Goal: Task Accomplishment & Management: Manage account settings

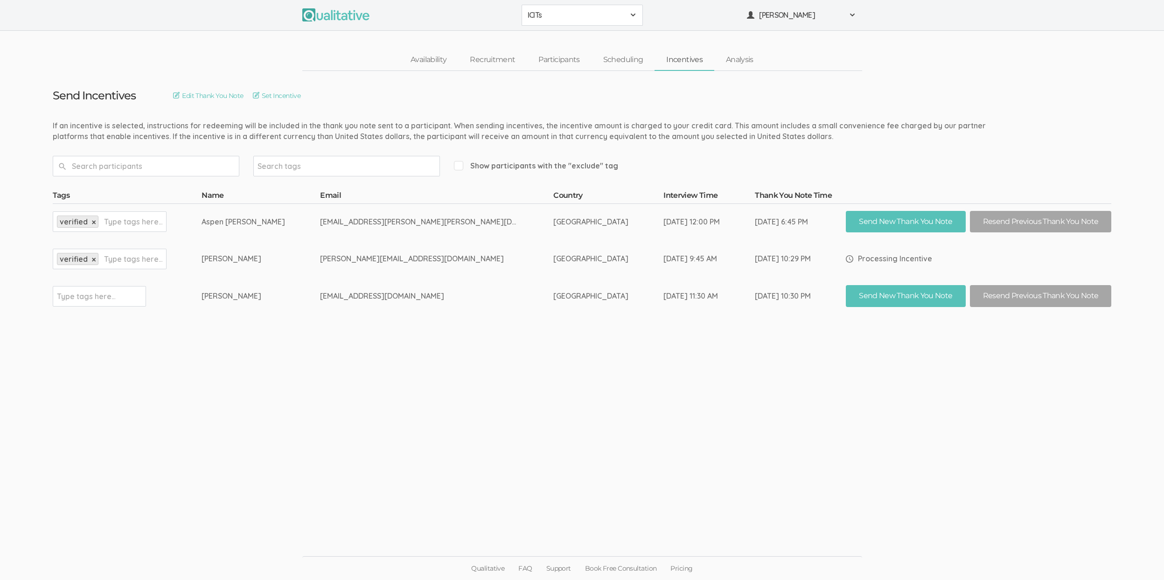
drag, startPoint x: 0, startPoint y: 0, endPoint x: 322, endPoint y: 320, distance: 454.2
click at [322, 320] on ui-view "Send Incentives Edit Thank You Note Set Incentive Search tags Show participants…" at bounding box center [582, 290] width 1164 height 438
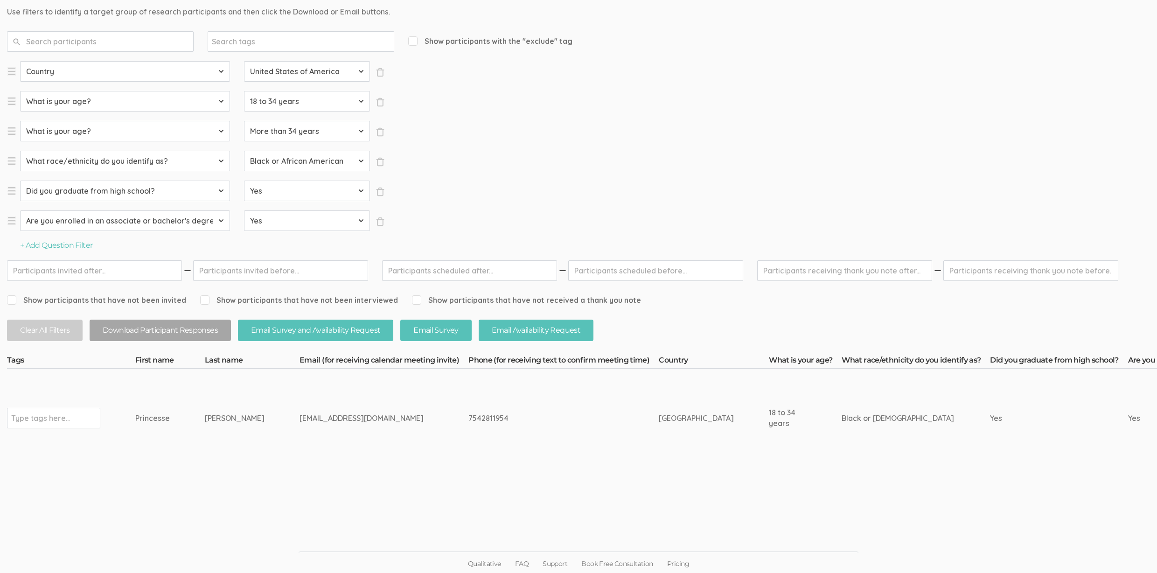
scroll to position [114, 0]
drag, startPoint x: 224, startPoint y: 419, endPoint x: 115, endPoint y: 418, distance: 109.6
copy tr "Type tags here... Princesse Pierre"
click at [371, 508] on ui-view "Qualitative FAQ Support Book Free Consultation Pricing" at bounding box center [578, 540] width 1157 height 70
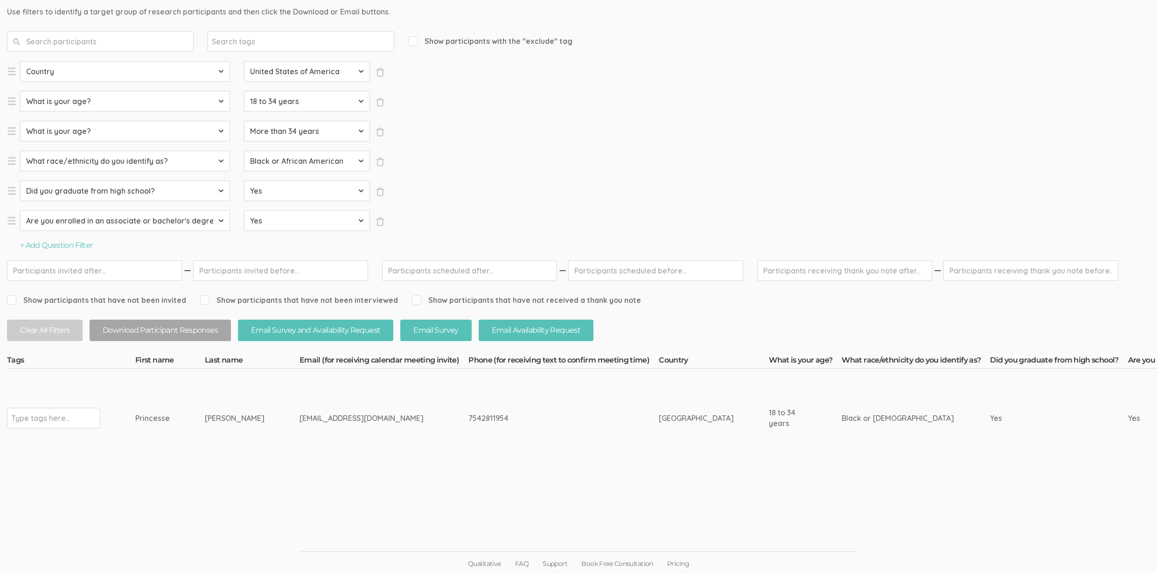
click at [44, 412] on input "text" at bounding box center [40, 418] width 58 height 12
type input "verified"
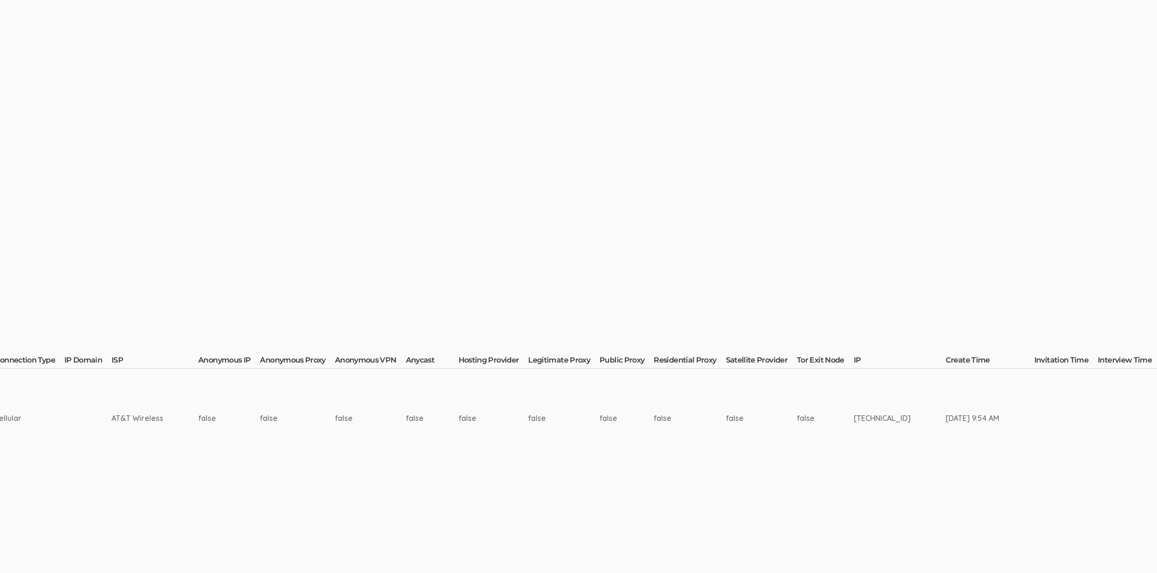
scroll to position [114, 2717]
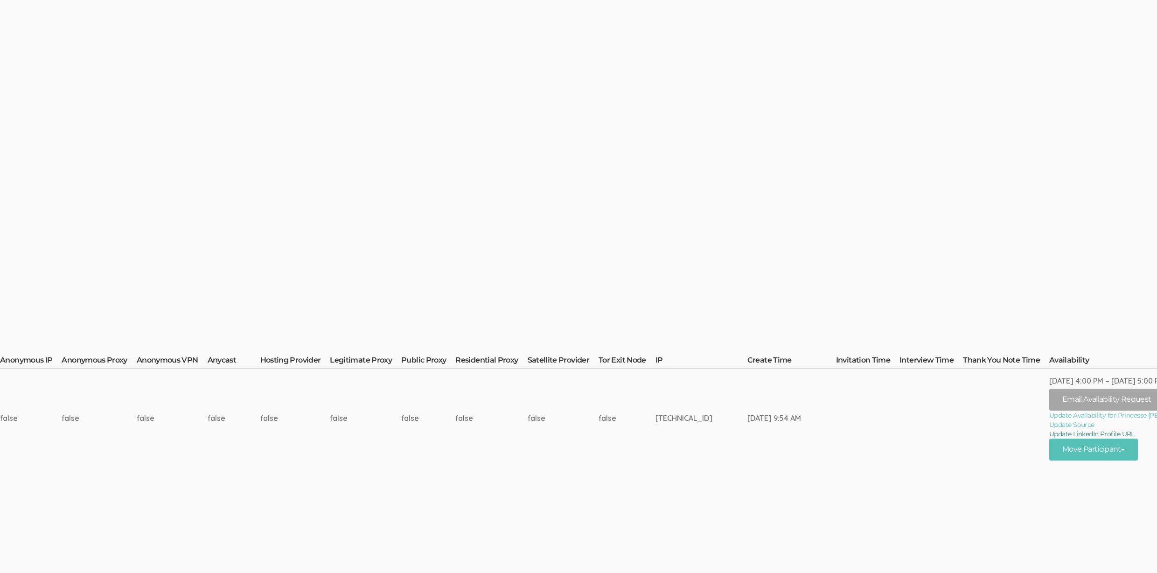
click at [1074, 435] on link "Update LinkedIn Profile URL" at bounding box center [1124, 433] width 151 height 9
click at [626, 400] on td "false" at bounding box center [627, 418] width 57 height 99
click at [1089, 454] on button "Move Participant" at bounding box center [1093, 449] width 89 height 22
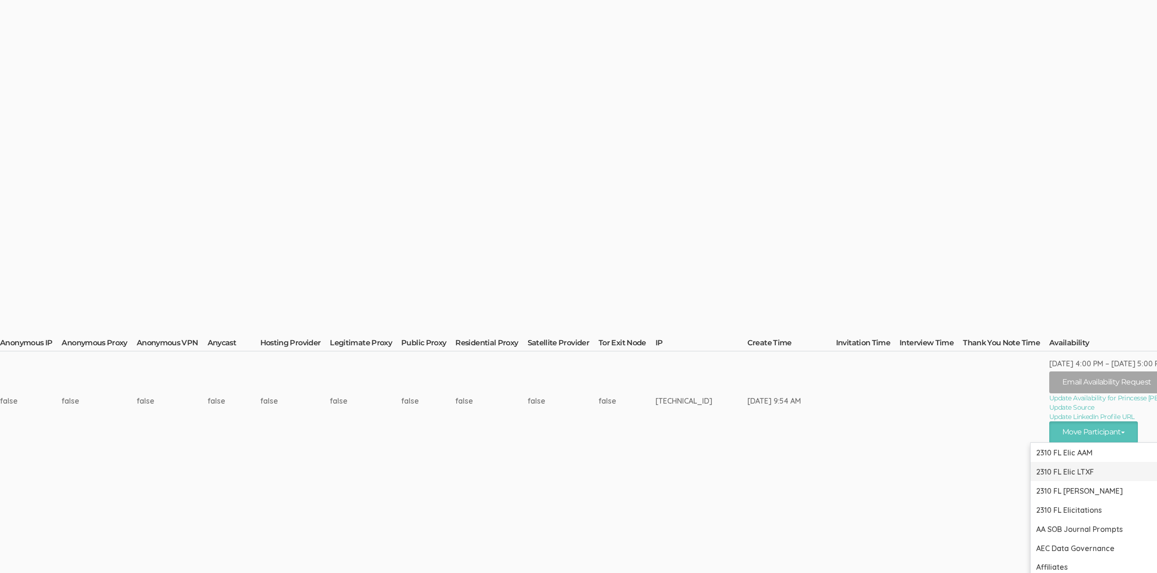
scroll to position [277, 2717]
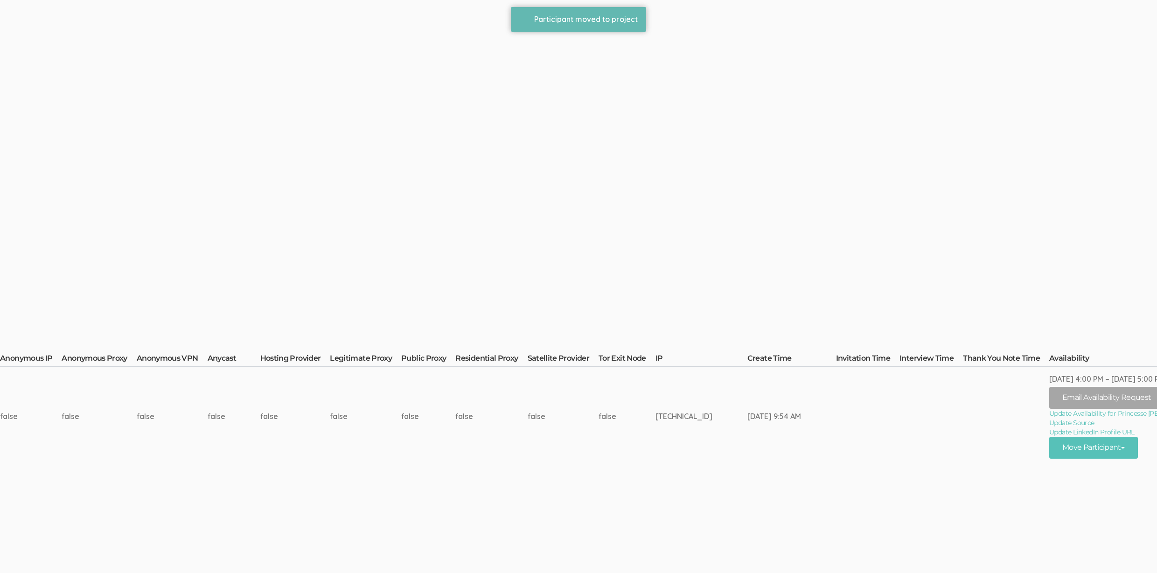
scroll to position [0, 0]
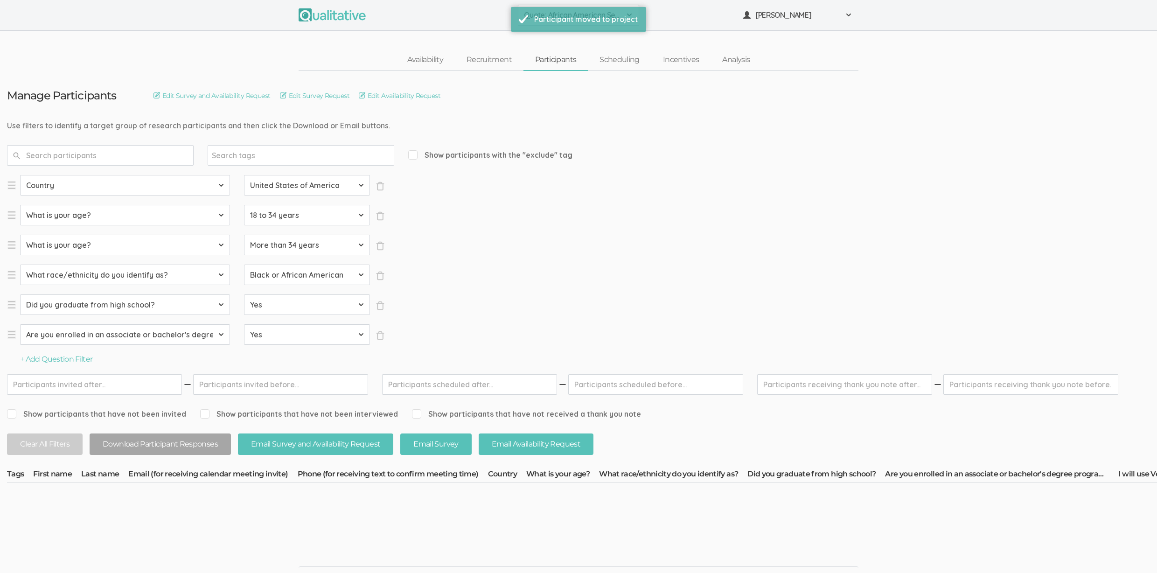
click at [153, 28] on div "Quote: African American Sense of Belonging 2310 FL Elic AAM 2310 FL Elic LTXF 2…" at bounding box center [578, 15] width 1157 height 31
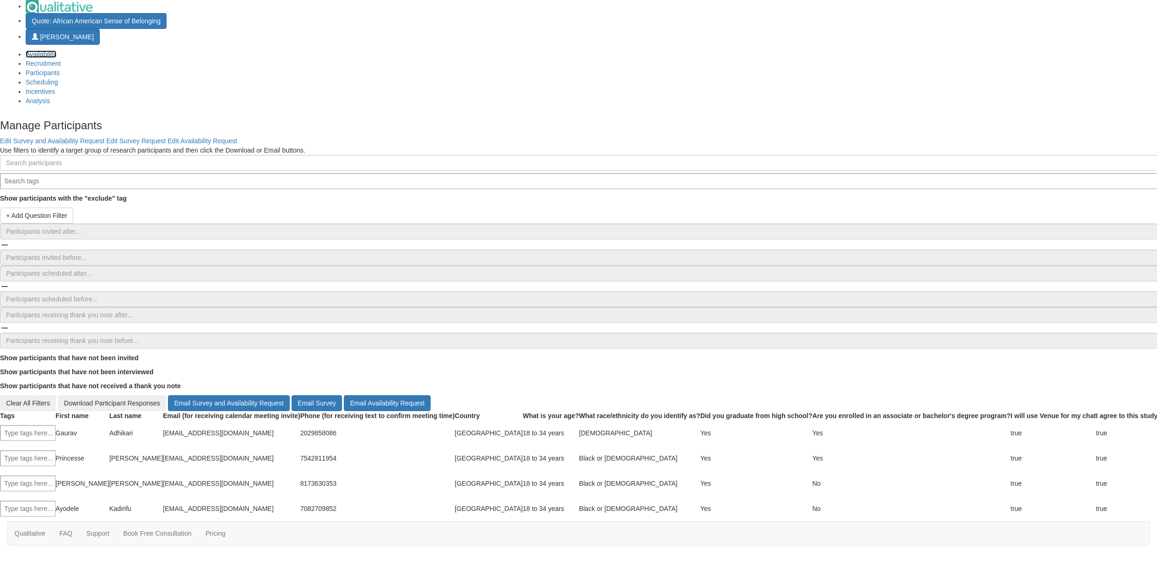
click at [56, 57] on link "Availability" at bounding box center [41, 53] width 31 height 7
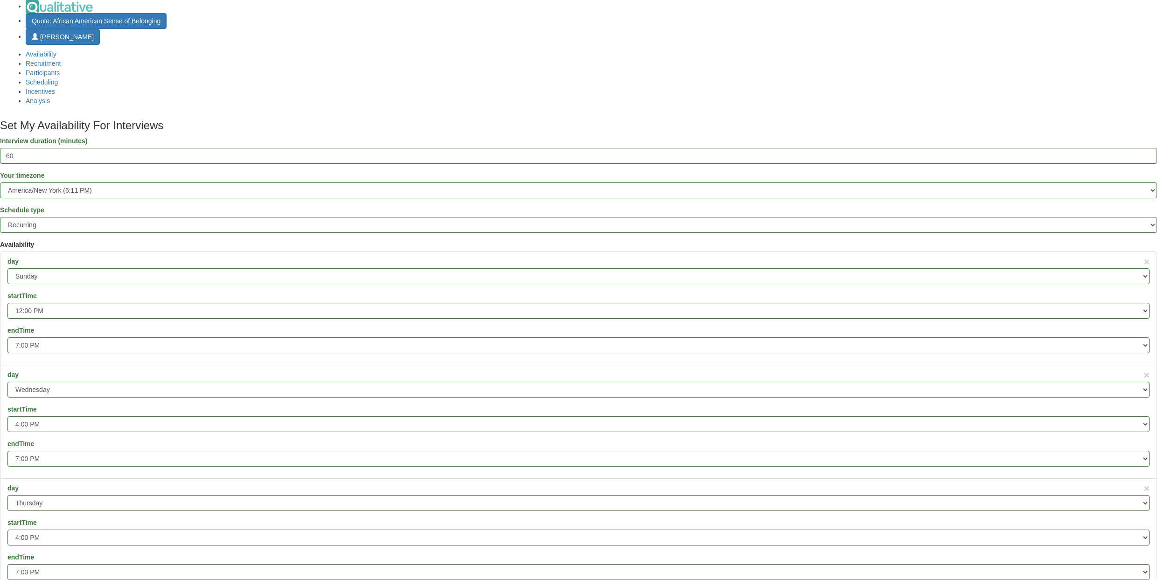
type input "3"
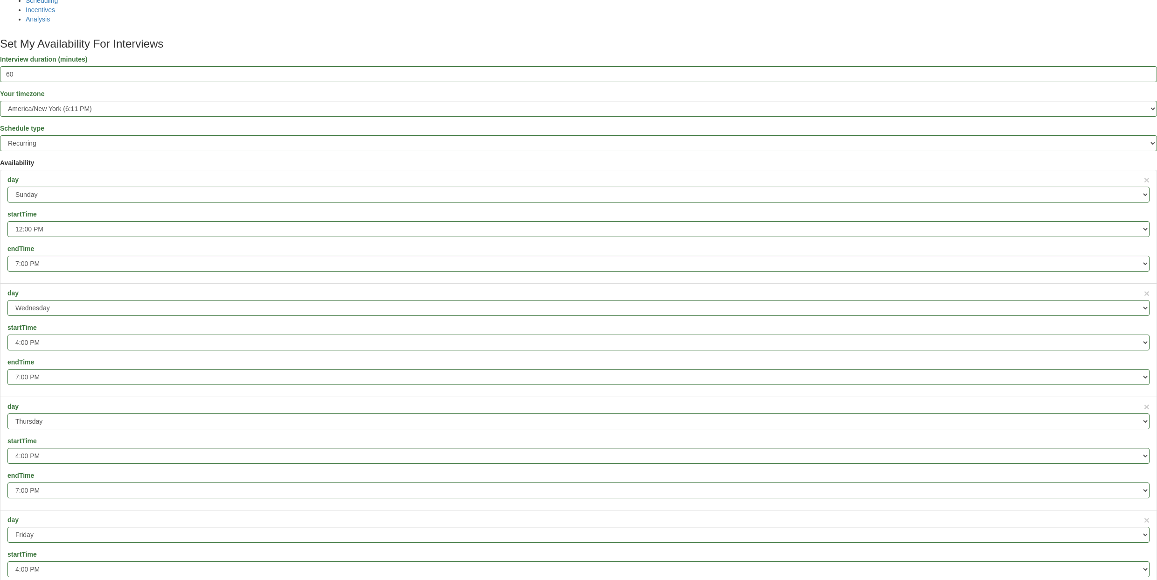
scroll to position [147, 0]
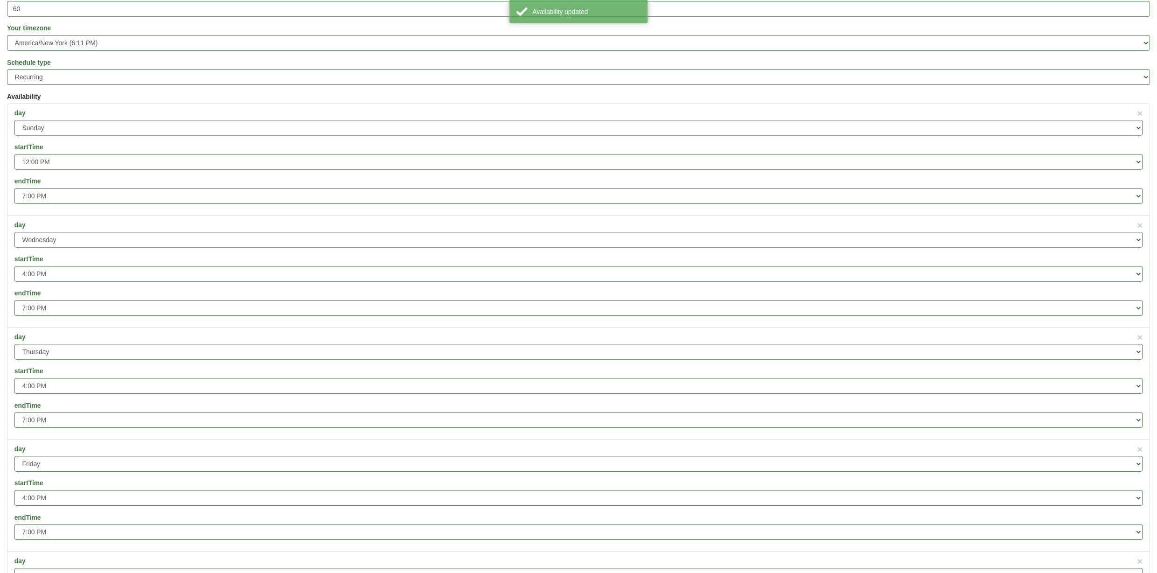
scroll to position [0, 0]
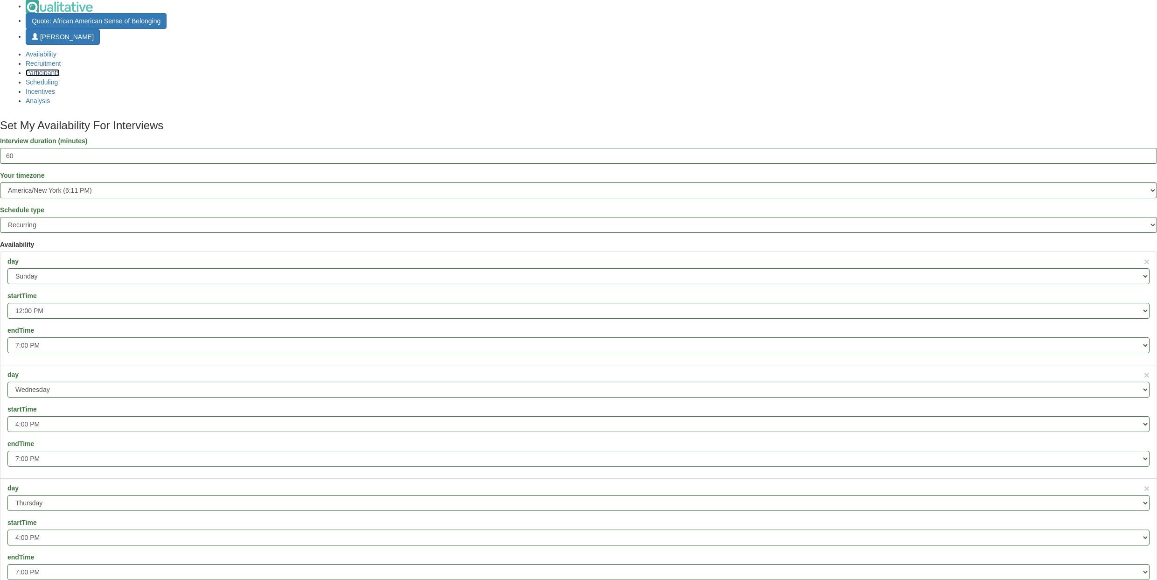
click at [60, 69] on link "Participants" at bounding box center [43, 72] width 34 height 7
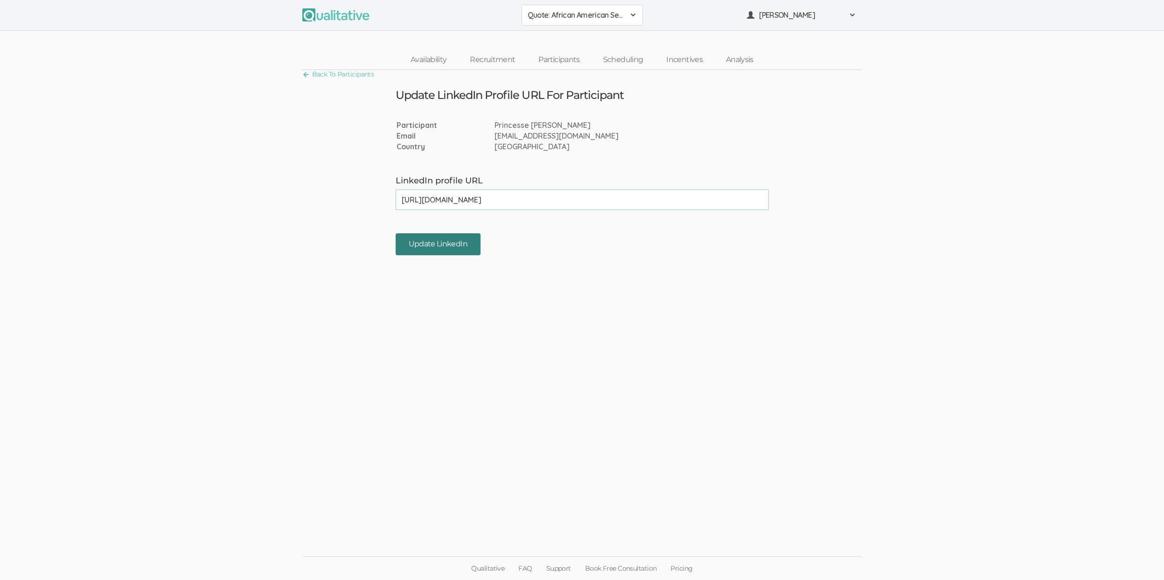
type input "[URL][DOMAIN_NAME]"
click at [445, 244] on input "Update LinkedIn" at bounding box center [438, 244] width 85 height 22
click at [124, 318] on ui-view "Back To Participants Update LinkedIn Profile URL For Participant Participant Pr…" at bounding box center [582, 289] width 1164 height 439
click at [124, 317] on ui-view "Back To Participants Update LinkedIn Profile URL For Participant Participant Pr…" at bounding box center [582, 289] width 1164 height 439
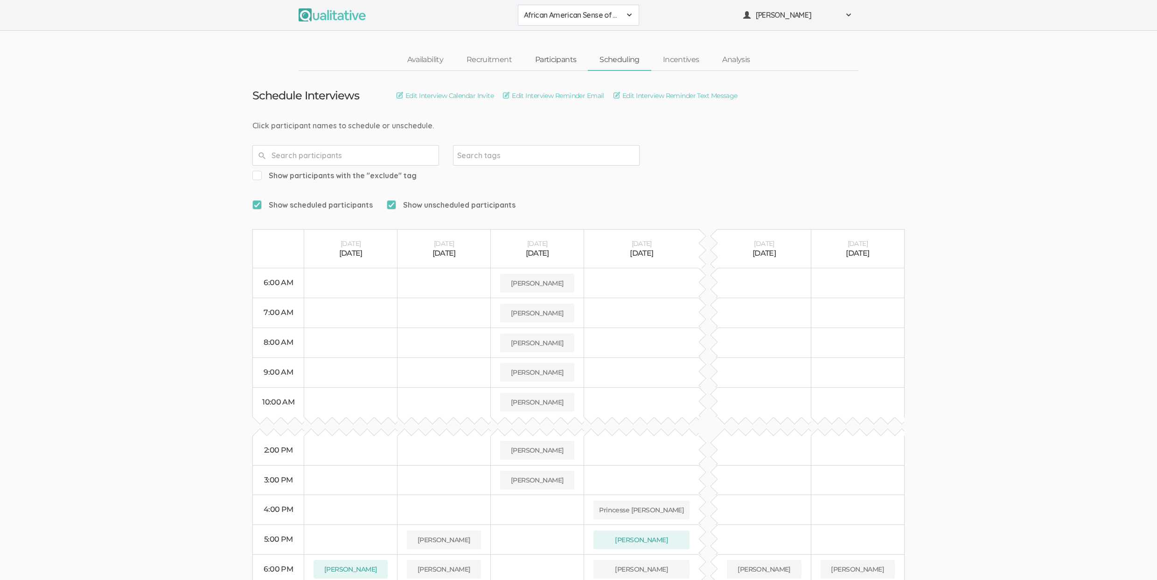
click at [543, 61] on link "Participants" at bounding box center [555, 60] width 64 height 20
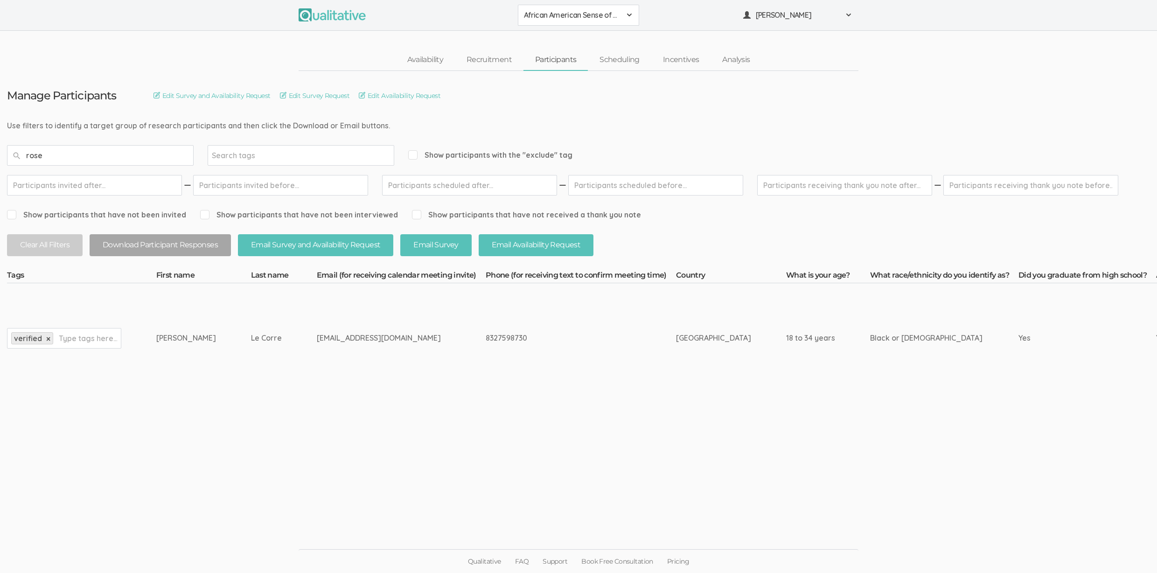
type input "rose"
click at [317, 350] on td "lecorrerosemarie@gmail.com" at bounding box center [401, 338] width 169 height 110
drag, startPoint x: 378, startPoint y: 334, endPoint x: 172, endPoint y: 336, distance: 206.2
click at [172, 336] on div "Rose-Marie" at bounding box center [186, 338] width 60 height 11
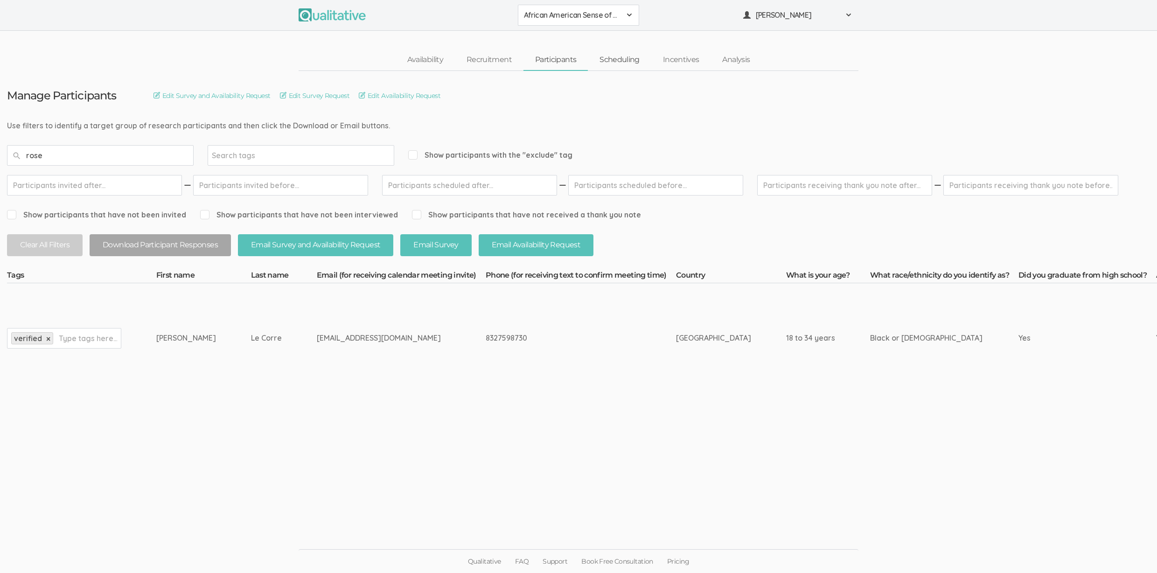
click at [602, 61] on link "Scheduling" at bounding box center [619, 60] width 63 height 20
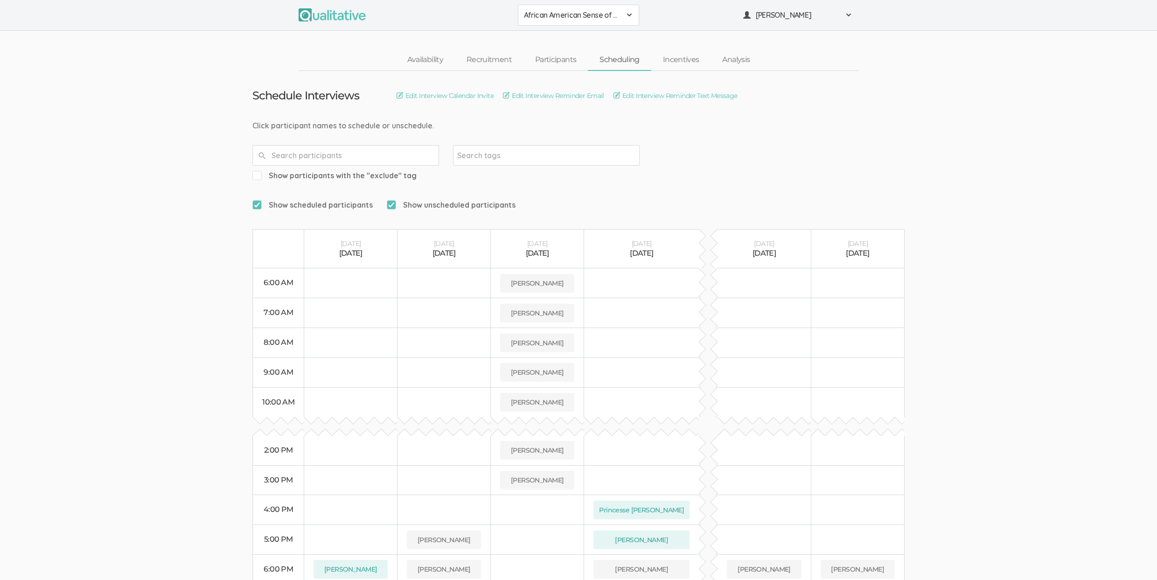
click at [131, 208] on ui-view "Schedule Interviews Edit Interview Calendar Invite Edit Interview Reminder Emai…" at bounding box center [578, 328] width 1157 height 514
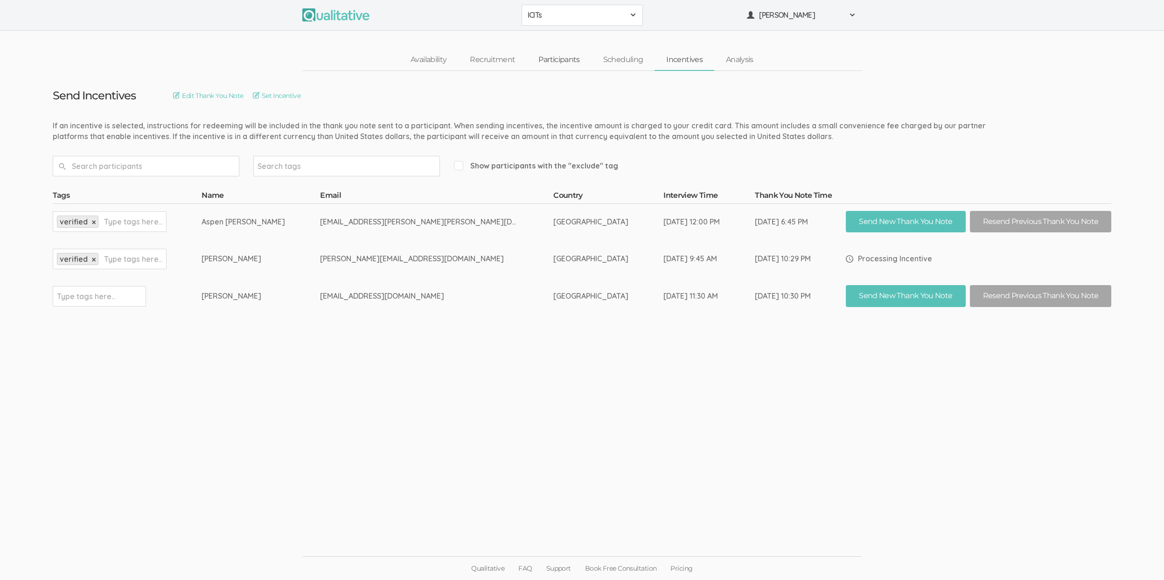
click at [550, 63] on link "Participants" at bounding box center [559, 60] width 64 height 20
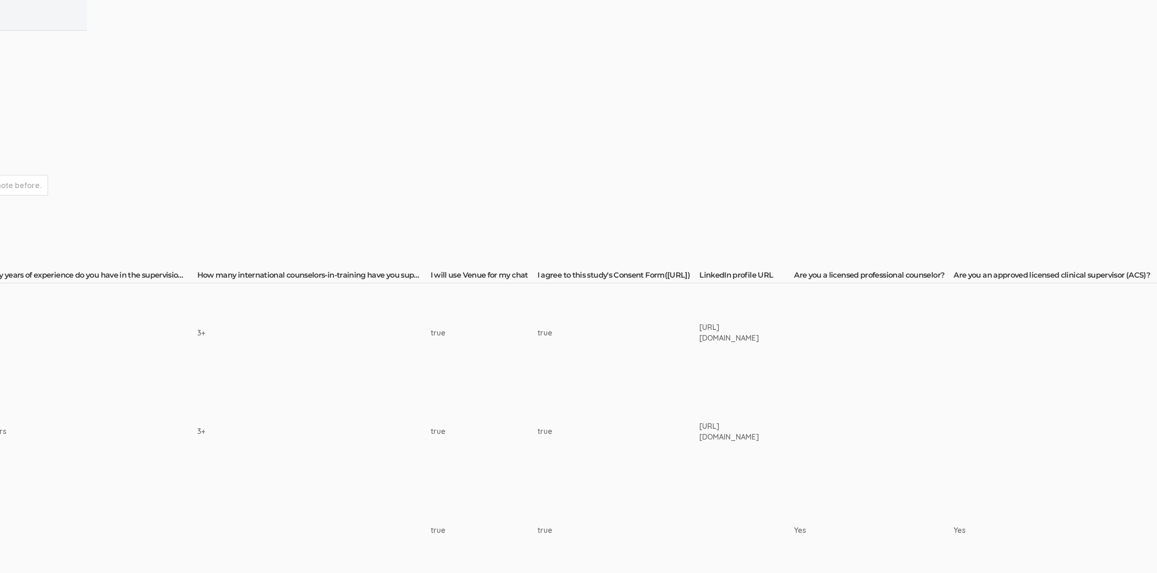
scroll to position [0, 1123]
click at [646, 427] on div "[URL][DOMAIN_NAME]" at bounding box center [676, 431] width 60 height 21
copy td "[URL][DOMAIN_NAME]"
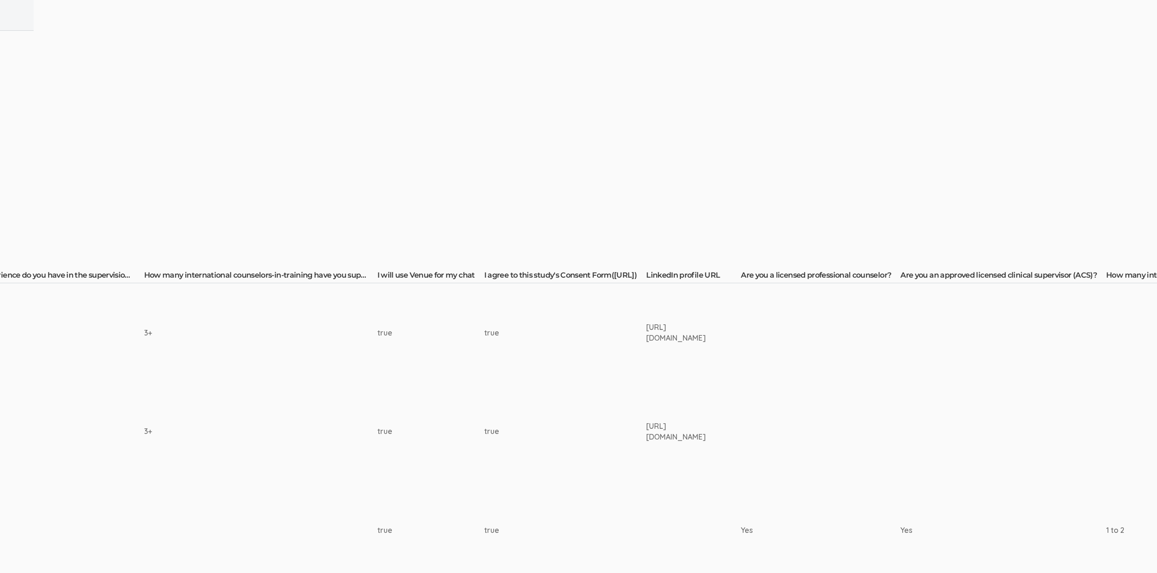
click at [504, 295] on td "true" at bounding box center [565, 332] width 162 height 99
click at [662, 426] on div "[URL][DOMAIN_NAME]" at bounding box center [676, 431] width 60 height 21
copy td "[URL][DOMAIN_NAME]"
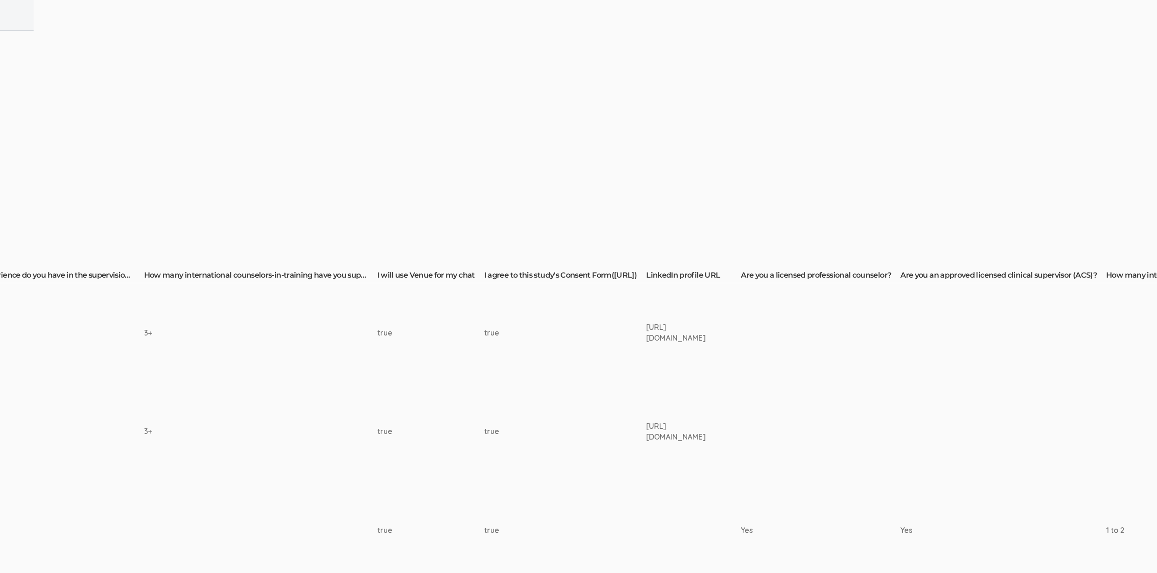
click at [619, 377] on td "true" at bounding box center [565, 332] width 162 height 99
click at [656, 339] on td "[URL][DOMAIN_NAME]" at bounding box center [693, 332] width 95 height 99
click at [656, 338] on td "[URL][DOMAIN_NAME]" at bounding box center [693, 332] width 95 height 99
click at [656, 337] on div "[URL][DOMAIN_NAME]" at bounding box center [676, 332] width 60 height 21
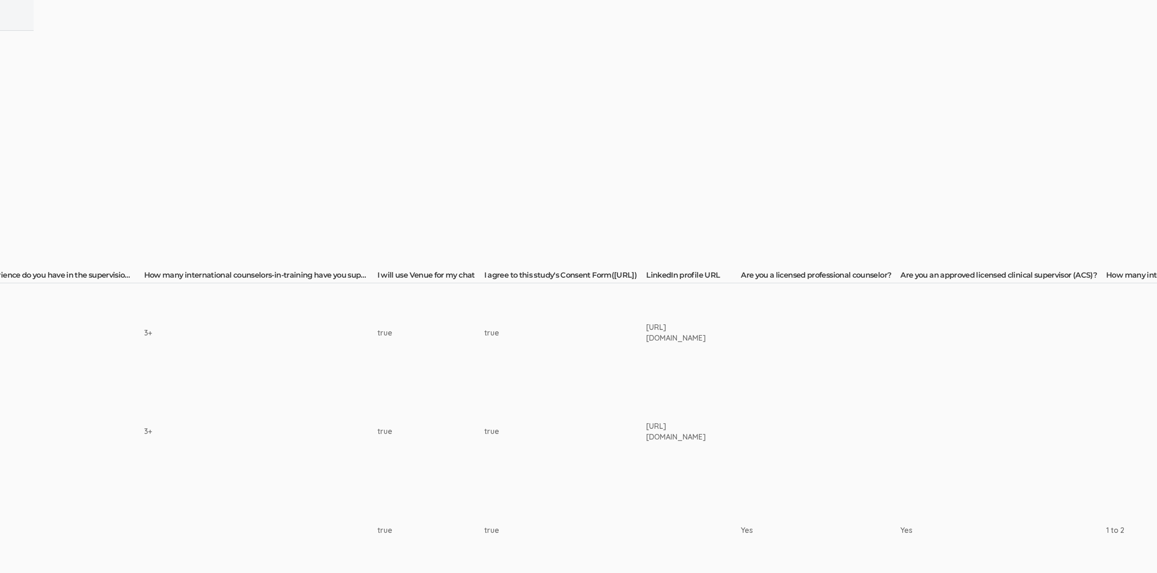
click at [656, 337] on div "[URL][DOMAIN_NAME]" at bounding box center [676, 332] width 60 height 21
click at [594, 369] on td "true" at bounding box center [565, 332] width 162 height 99
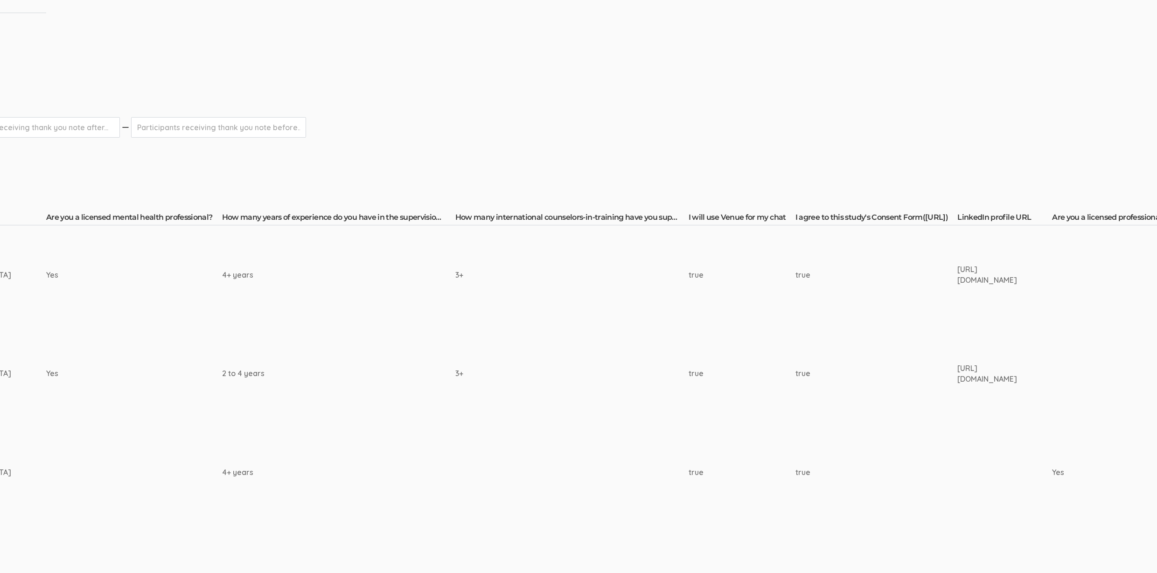
scroll to position [58, 0]
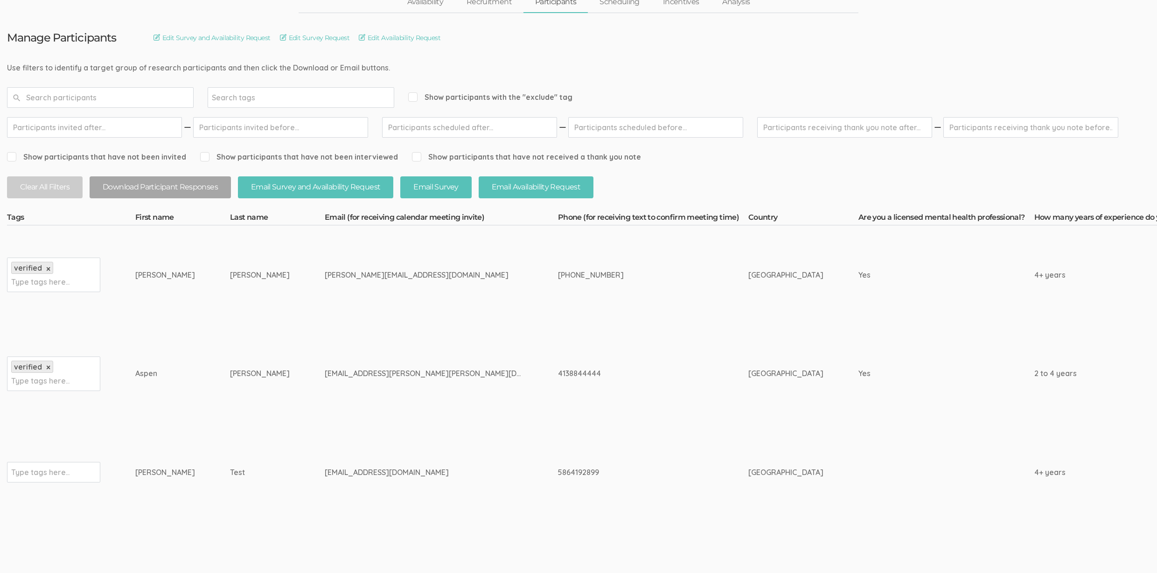
click at [325, 402] on td "[EMAIL_ADDRESS][PERSON_NAME][PERSON_NAME][DOMAIN_NAME]" at bounding box center [441, 373] width 233 height 99
